Goal: Task Accomplishment & Management: Manage account settings

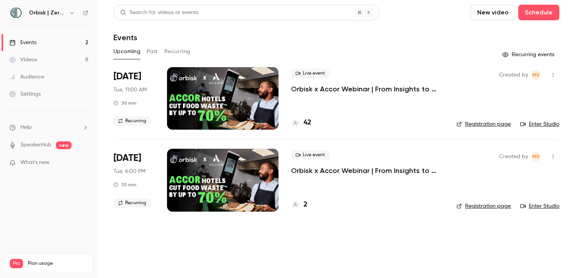
click at [161, 90] on li "[DATE] Tue, 11:00 AM 30 min Recurring Live event Orbisk x Accor Webinar | From …" at bounding box center [336, 103] width 446 height 72
click at [132, 75] on span "[DATE]" at bounding box center [127, 76] width 28 height 13
click at [256, 82] on div at bounding box center [222, 98] width 111 height 63
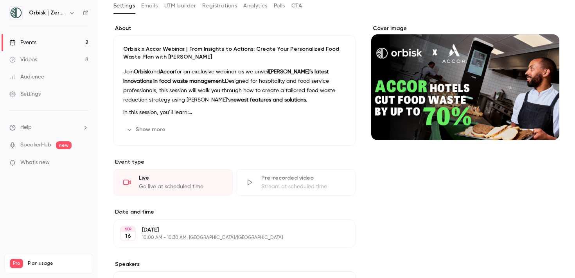
scroll to position [49, 0]
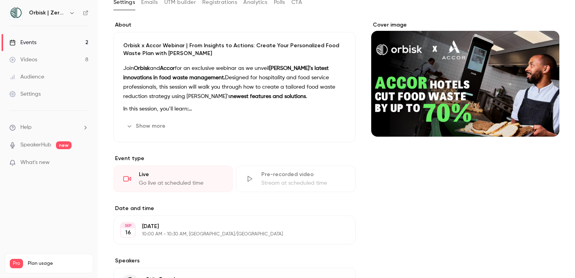
click at [57, 92] on link "Settings" at bounding box center [49, 94] width 98 height 17
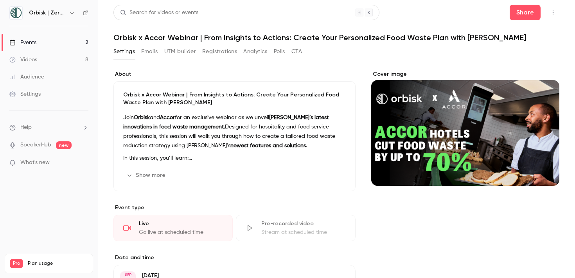
click at [27, 57] on div "Videos" at bounding box center [23, 60] width 28 height 8
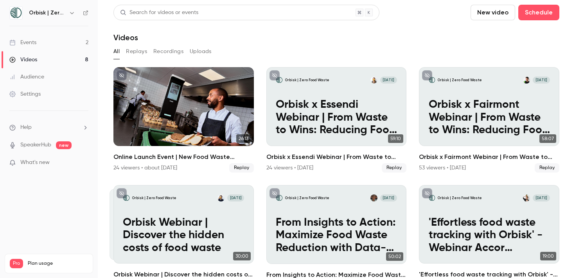
click at [28, 74] on div "Audience" at bounding box center [26, 77] width 35 height 8
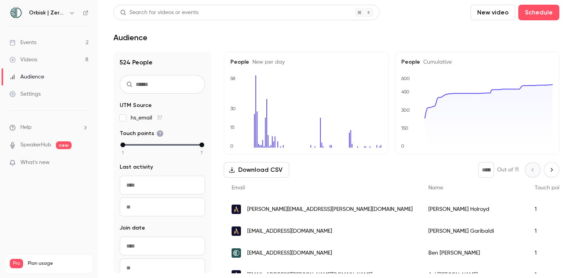
click at [30, 86] on link "Settings" at bounding box center [49, 94] width 98 height 17
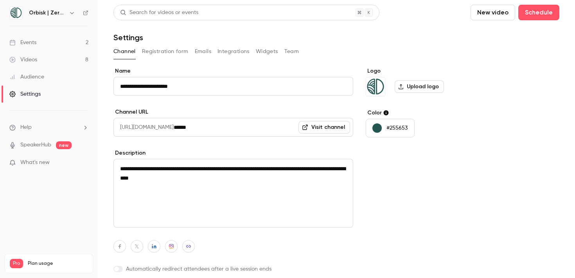
scroll to position [28, 0]
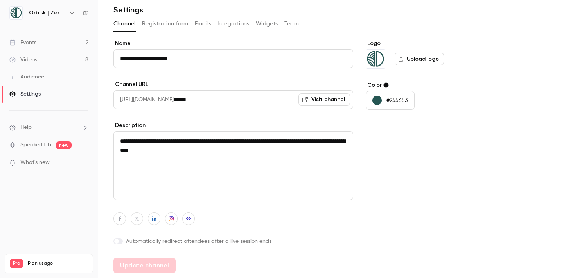
click at [81, 69] on link "Audience" at bounding box center [49, 76] width 98 height 17
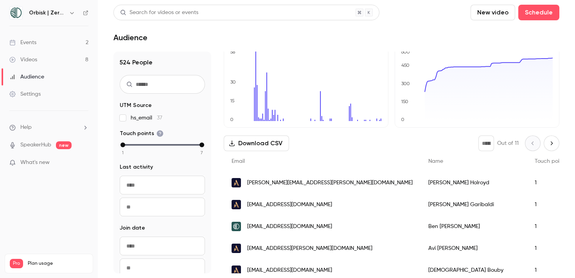
scroll to position [36, 0]
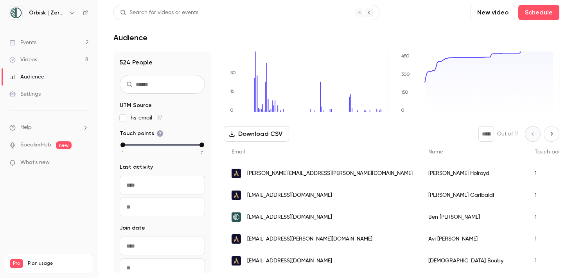
click at [267, 145] on div "Email" at bounding box center [322, 152] width 197 height 21
click at [267, 138] on button "Download CSV" at bounding box center [256, 134] width 65 height 16
